Goal: Contribute content: Add original content to the website for others to see

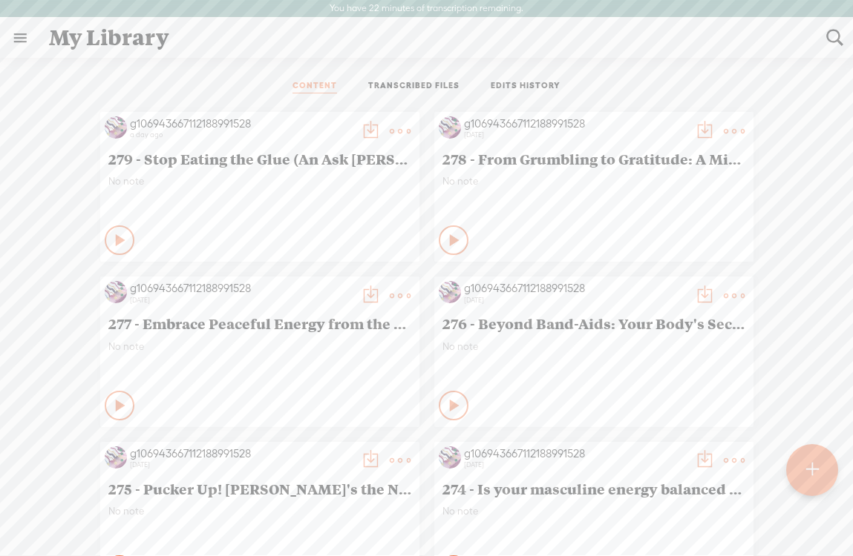
click at [812, 476] on t at bounding box center [811, 470] width 13 height 33
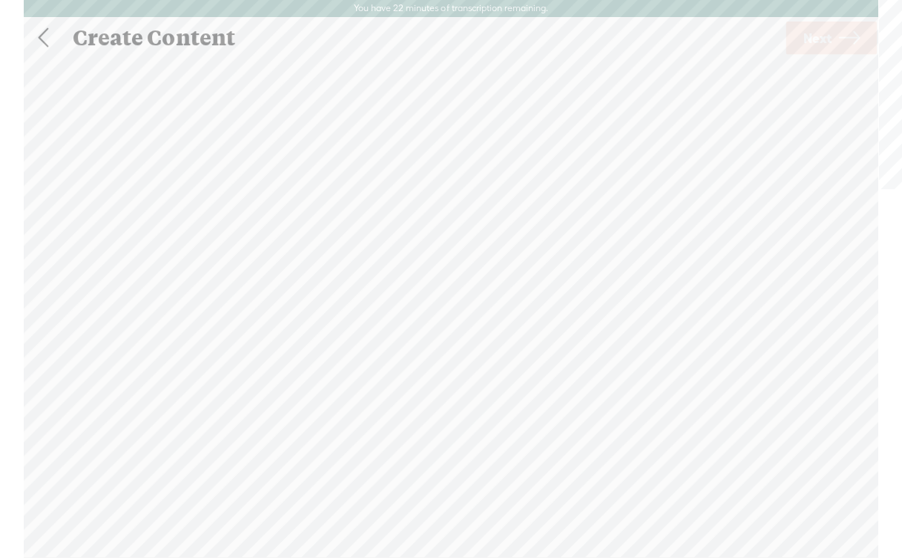
scroll to position [1, 0]
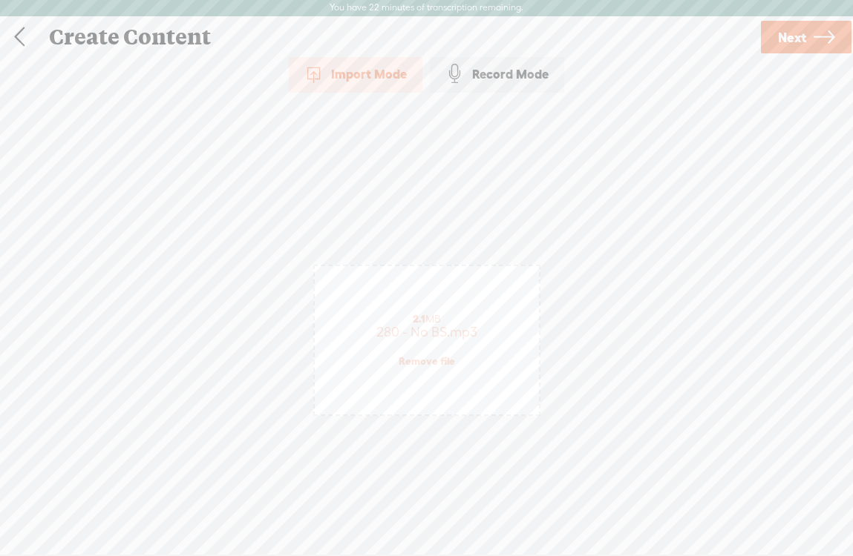
click at [787, 34] on span "Next" at bounding box center [792, 38] width 28 height 38
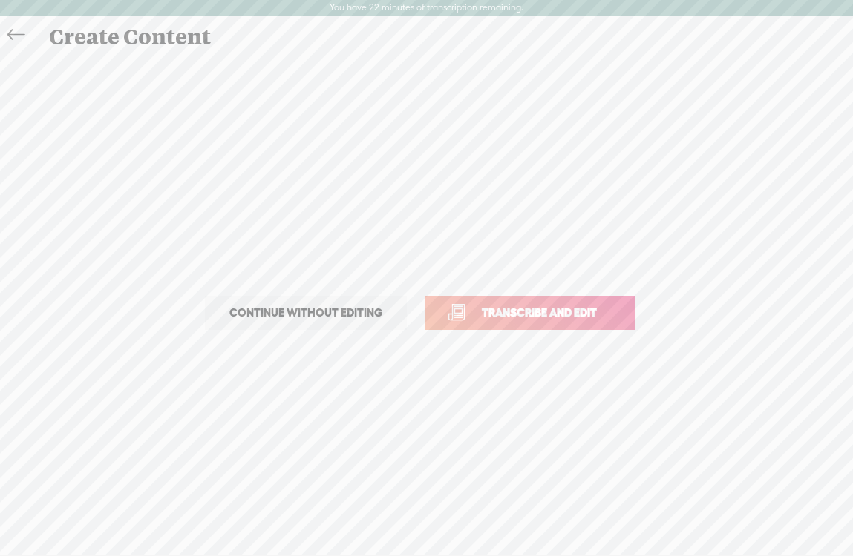
click at [496, 317] on span "Transcribe and edit" at bounding box center [539, 312] width 146 height 17
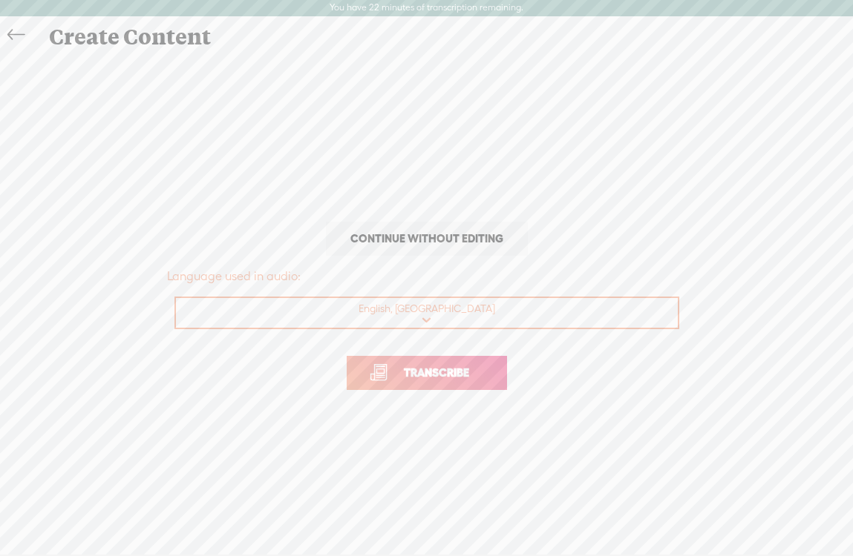
click at [417, 372] on span "Transcribe" at bounding box center [436, 372] width 96 height 17
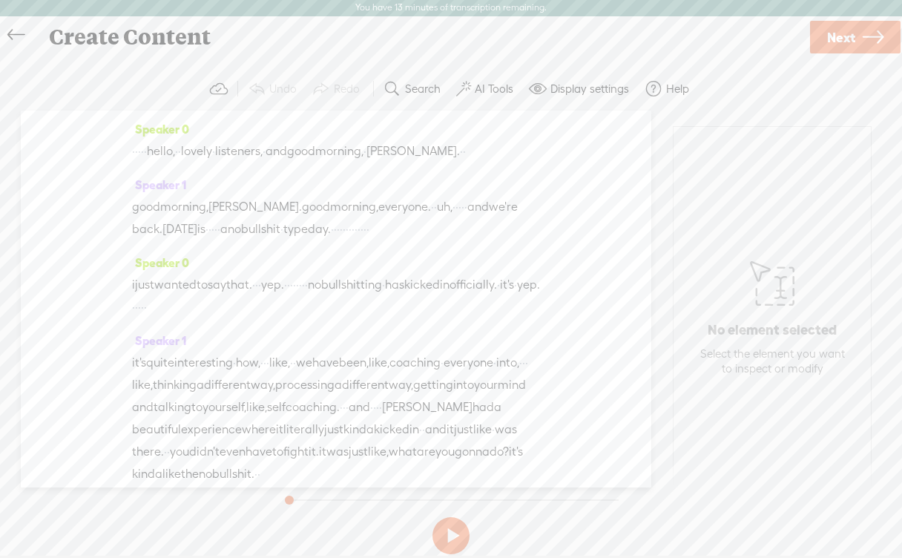
drag, startPoint x: 172, startPoint y: 155, endPoint x: 117, endPoint y: 155, distance: 54.9
click at [117, 155] on div "Speaker 0 · · · · · hello, · · lovely · listeners, · and good morning, · [PERSO…" at bounding box center [336, 299] width 631 height 377
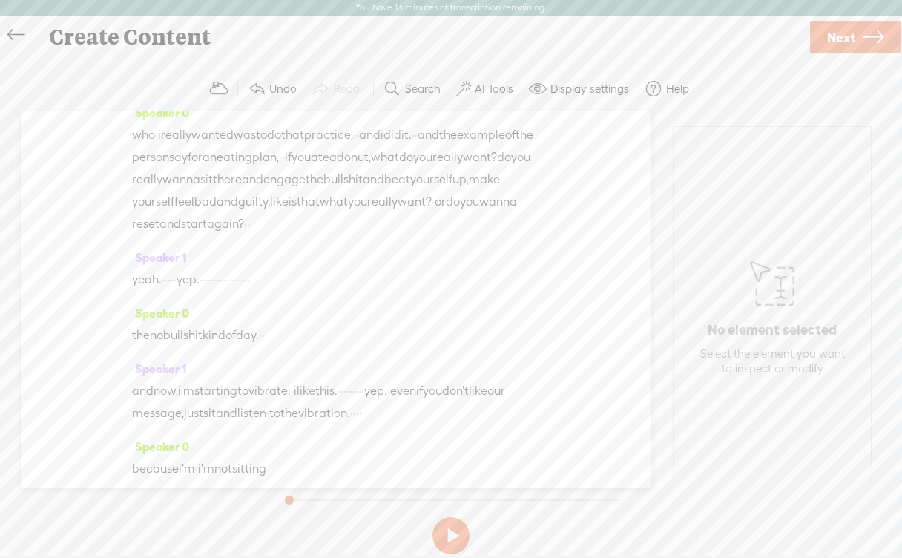
scroll to position [4675, 0]
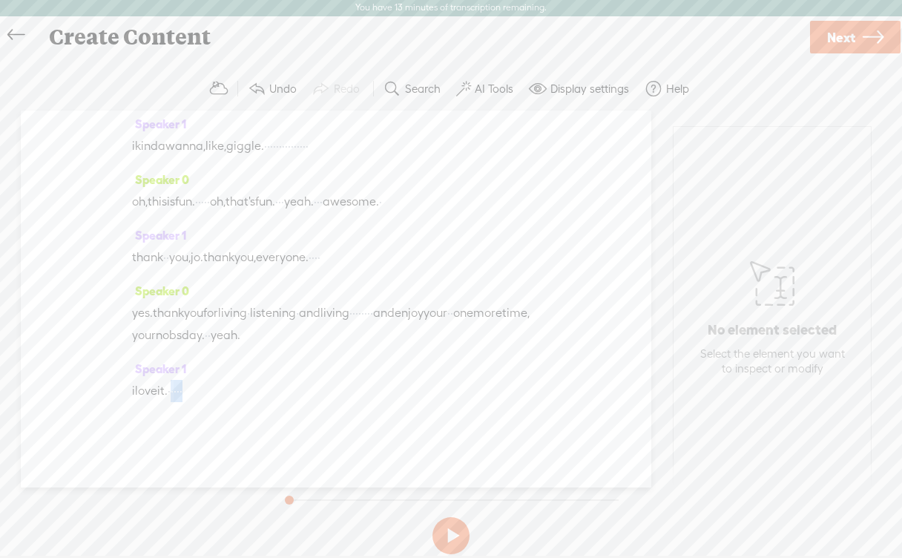
drag, startPoint x: 186, startPoint y: 394, endPoint x: 238, endPoint y: 398, distance: 52.1
click at [238, 398] on div "i love it. · · · · ·" at bounding box center [336, 391] width 408 height 22
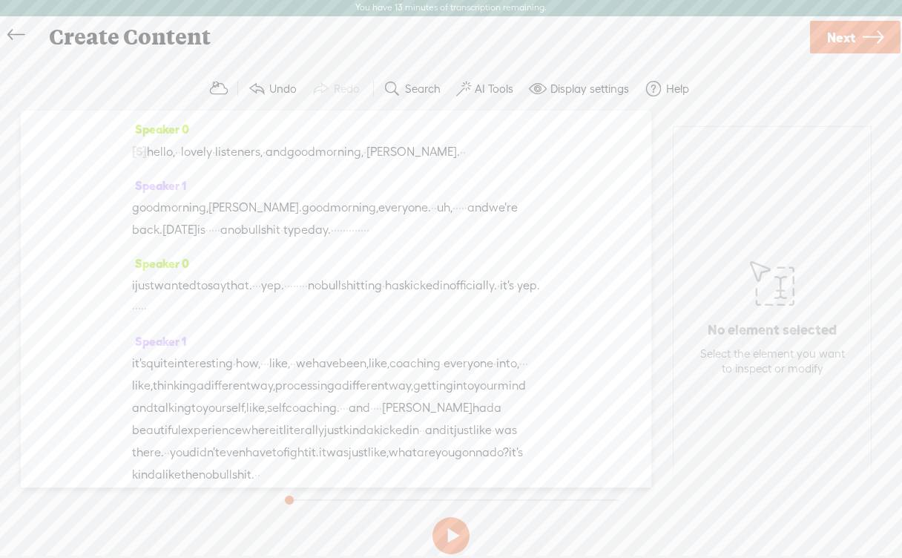
click at [175, 154] on span "hello," at bounding box center [161, 152] width 28 height 22
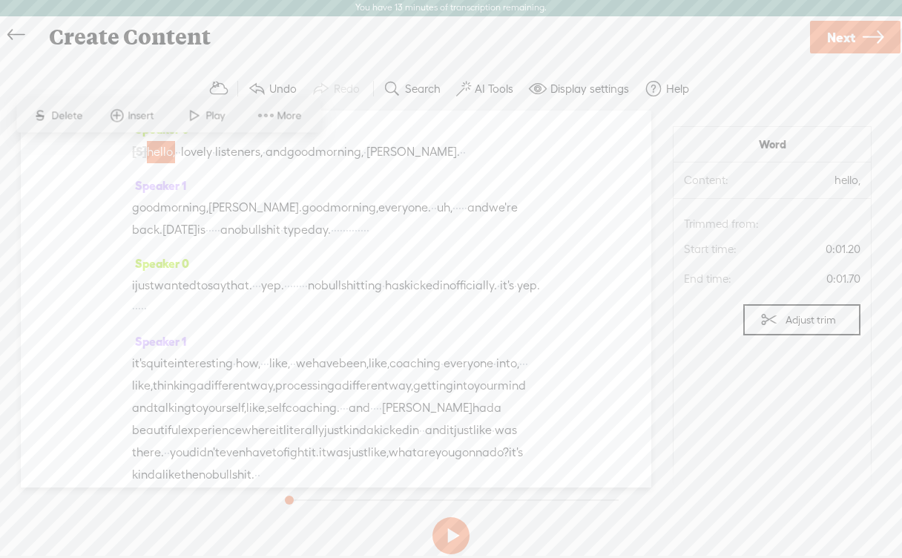
click at [198, 119] on span at bounding box center [194, 115] width 22 height 27
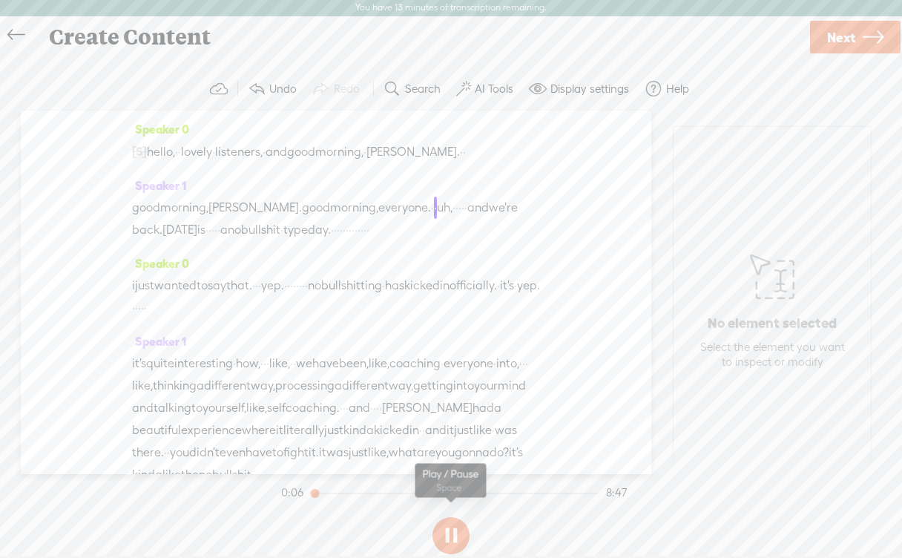
click at [456, 546] on button at bounding box center [451, 535] width 37 height 37
click at [836, 43] on span "Next" at bounding box center [841, 38] width 28 height 38
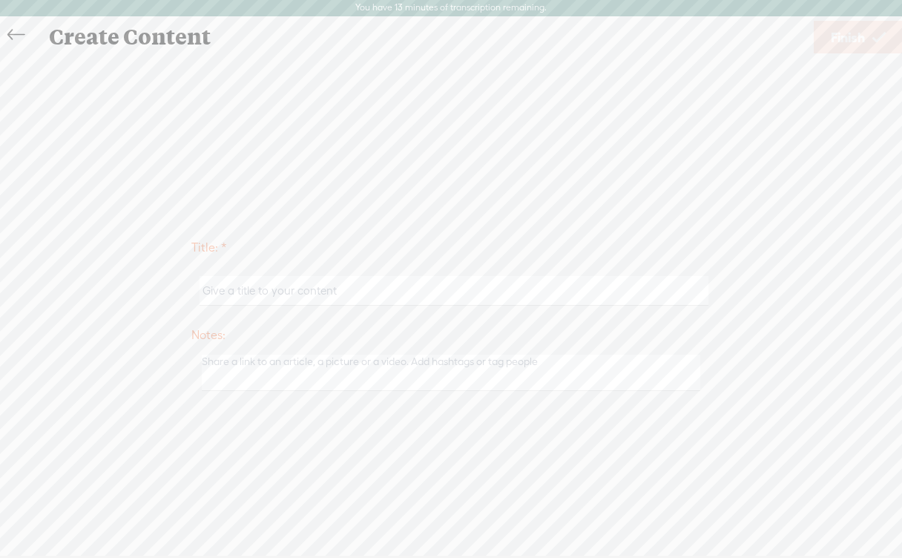
click at [246, 292] on input "text" at bounding box center [454, 290] width 508 height 29
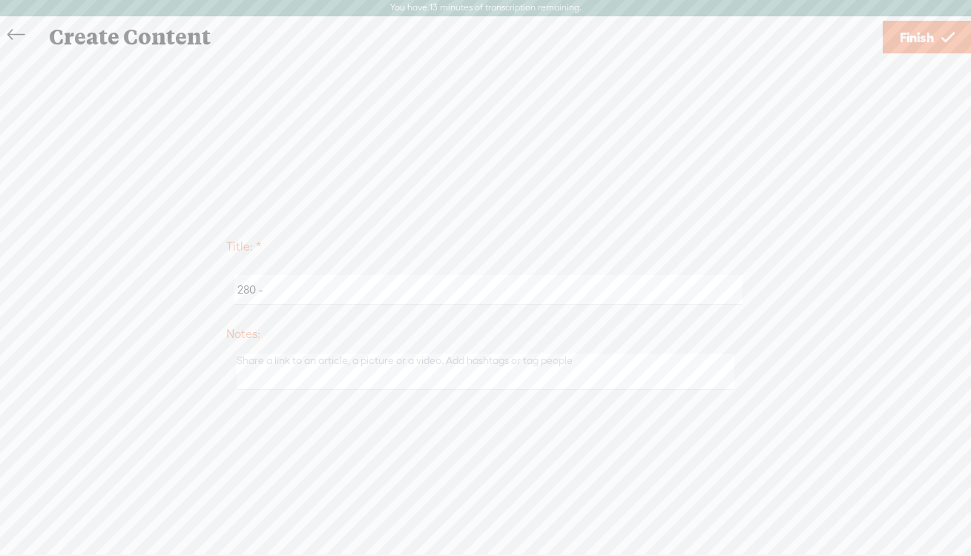
paste input "Cutting the Crap: Your No-Nonsense Self-Coaching Guide"
click at [344, 294] on input "280 - Cutting the Crap: Your No-Nonsense Self-Coaching Guide" at bounding box center [488, 289] width 508 height 29
click at [283, 294] on input "280 - Cutting the Crap: Your No-Nonsense Self-Coaching Guide" at bounding box center [488, 289] width 508 height 29
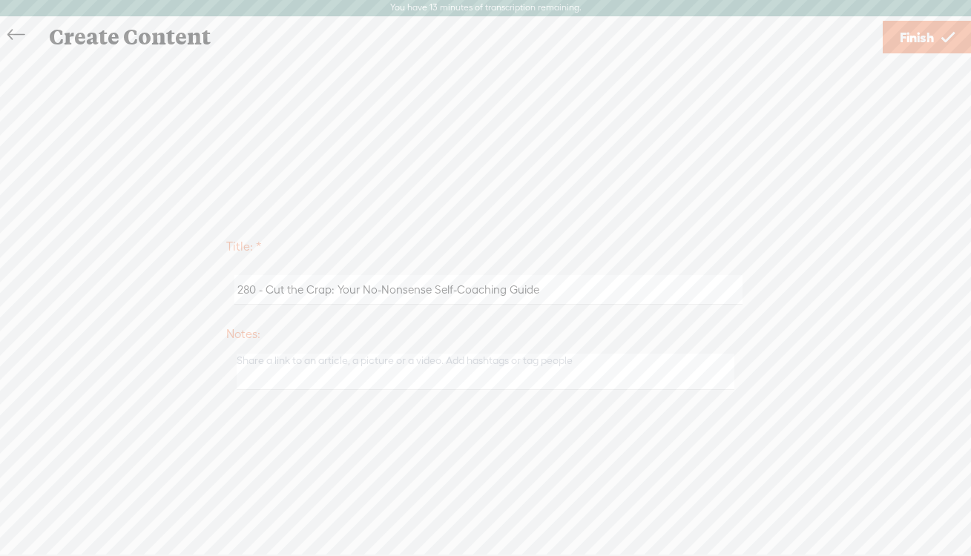
type input "280 - Cut the Crap: Your No-Nonsense Self-Coaching Guide"
click at [863, 42] on span "Finish" at bounding box center [917, 38] width 34 height 38
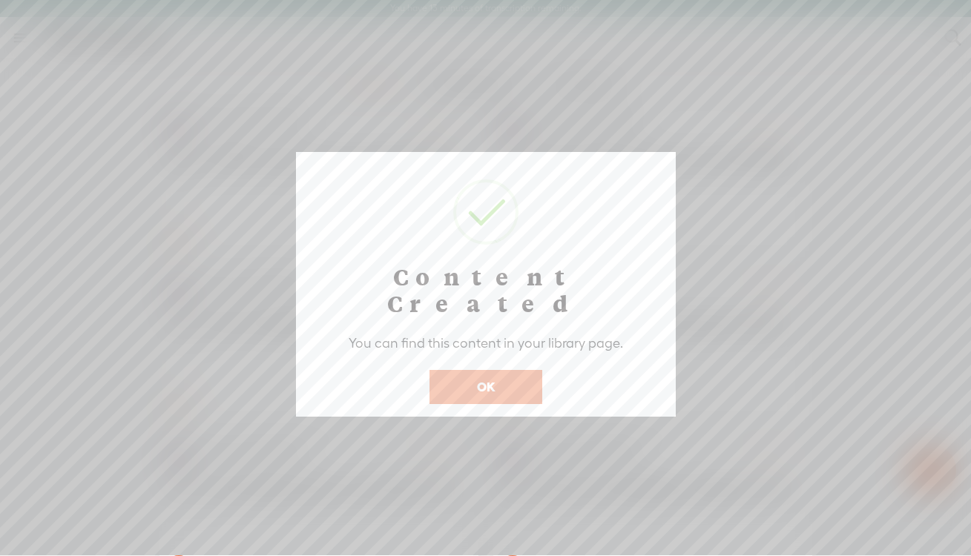
click at [487, 370] on button "OK" at bounding box center [486, 387] width 113 height 34
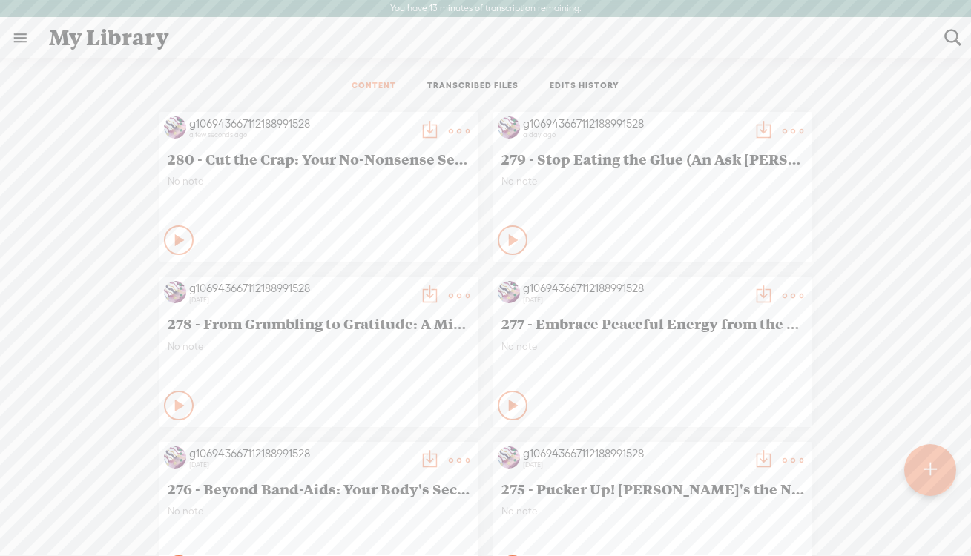
click at [421, 131] on t at bounding box center [429, 131] width 21 height 21
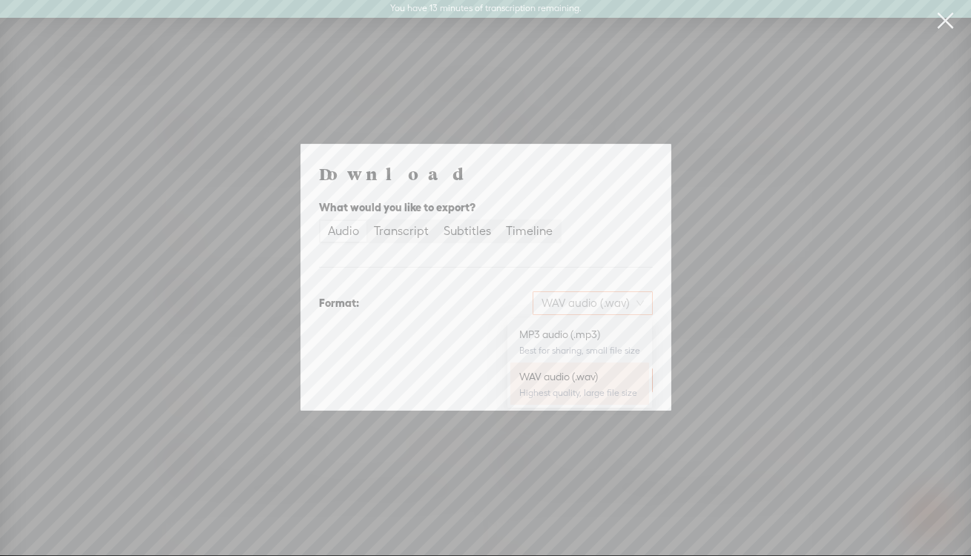
click at [574, 295] on span "WAV audio (.wav)" at bounding box center [593, 303] width 102 height 22
click at [568, 337] on div "MP3 audio (.mp3)" at bounding box center [579, 334] width 121 height 15
click at [612, 373] on span "Download" at bounding box center [615, 380] width 52 height 15
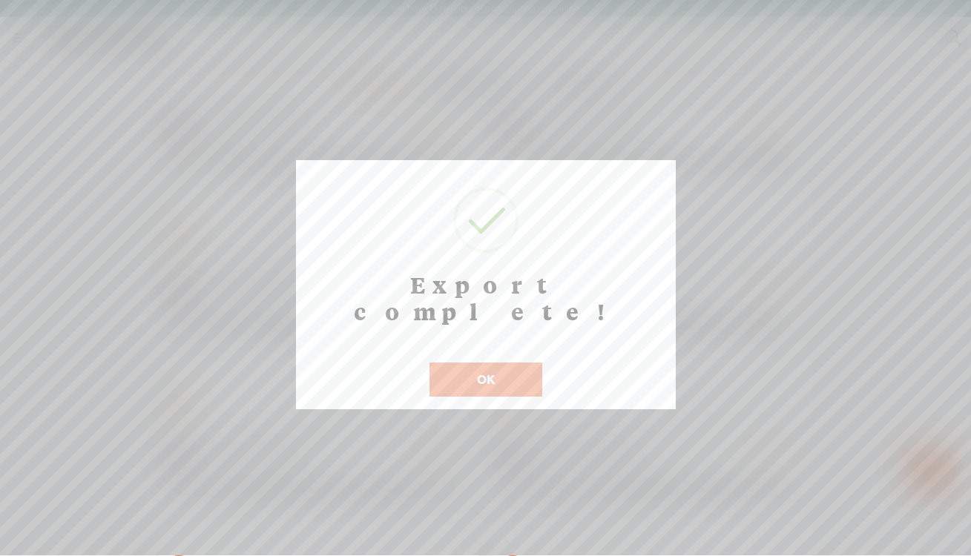
click at [502, 363] on button "OK" at bounding box center [486, 380] width 113 height 34
